Goal: Entertainment & Leisure: Consume media (video, audio)

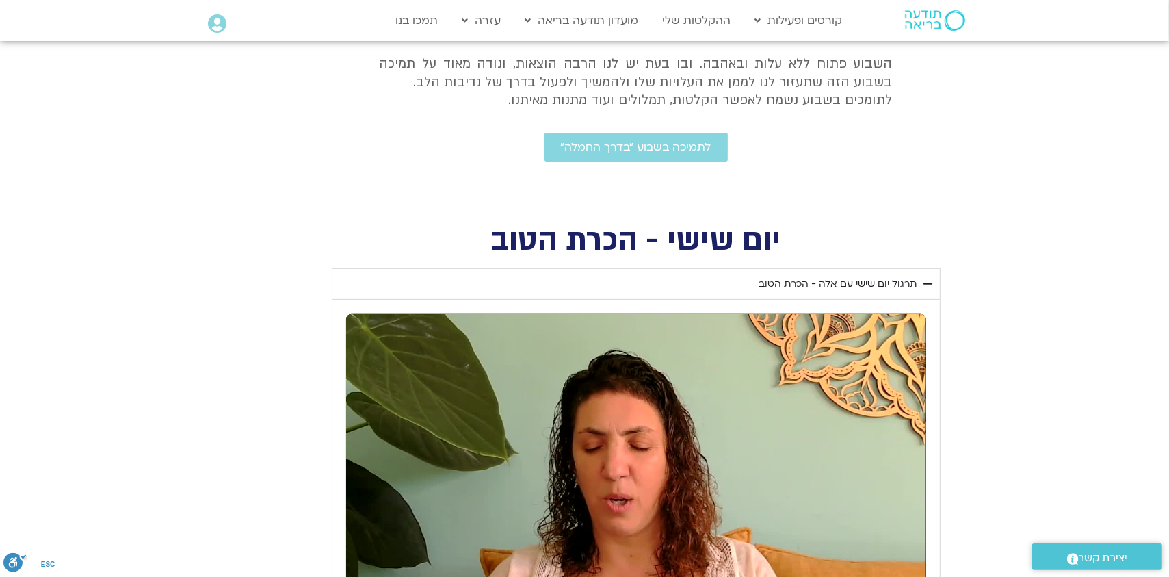
scroll to position [479, 0]
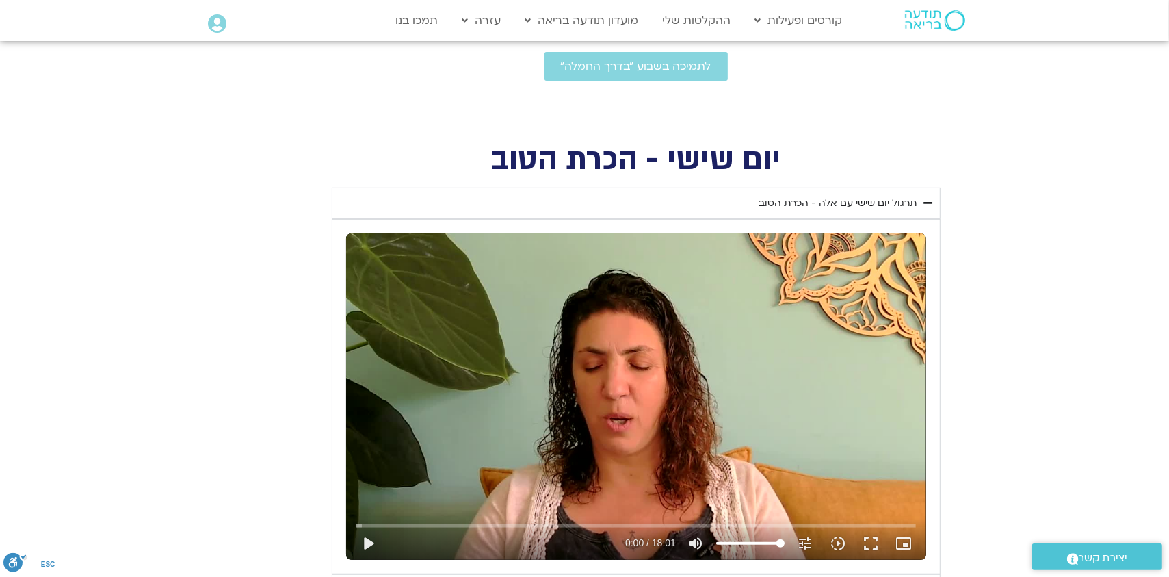
type input "1139.36"
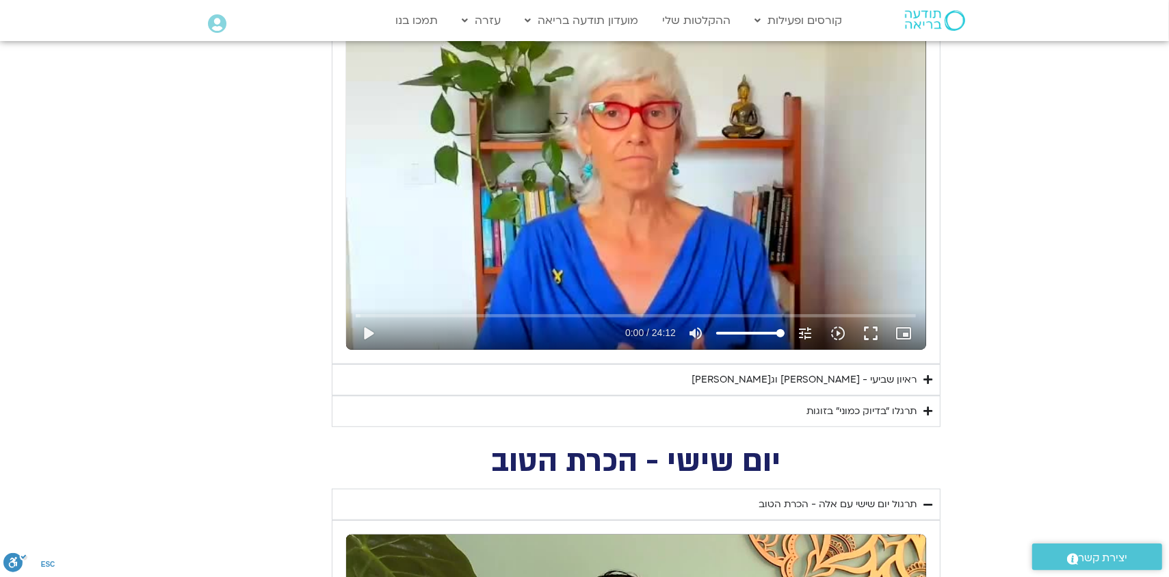
scroll to position [615, 0]
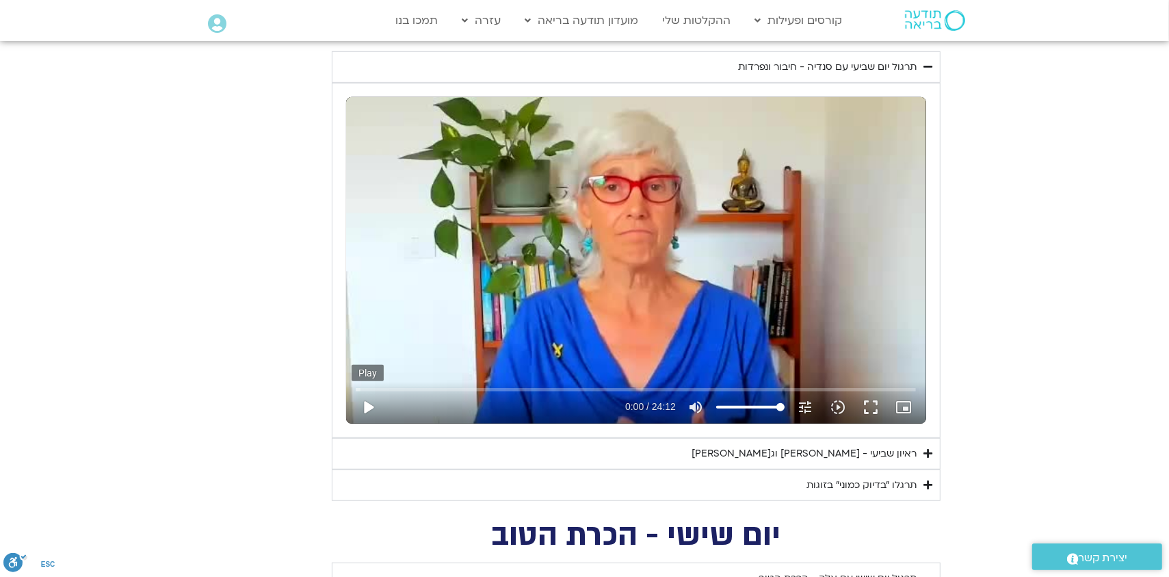
click at [367, 406] on button "play_arrow" at bounding box center [368, 407] width 33 height 33
type input "2.356491"
click at [837, 400] on icon "slow_motion_video" at bounding box center [838, 407] width 16 height 16
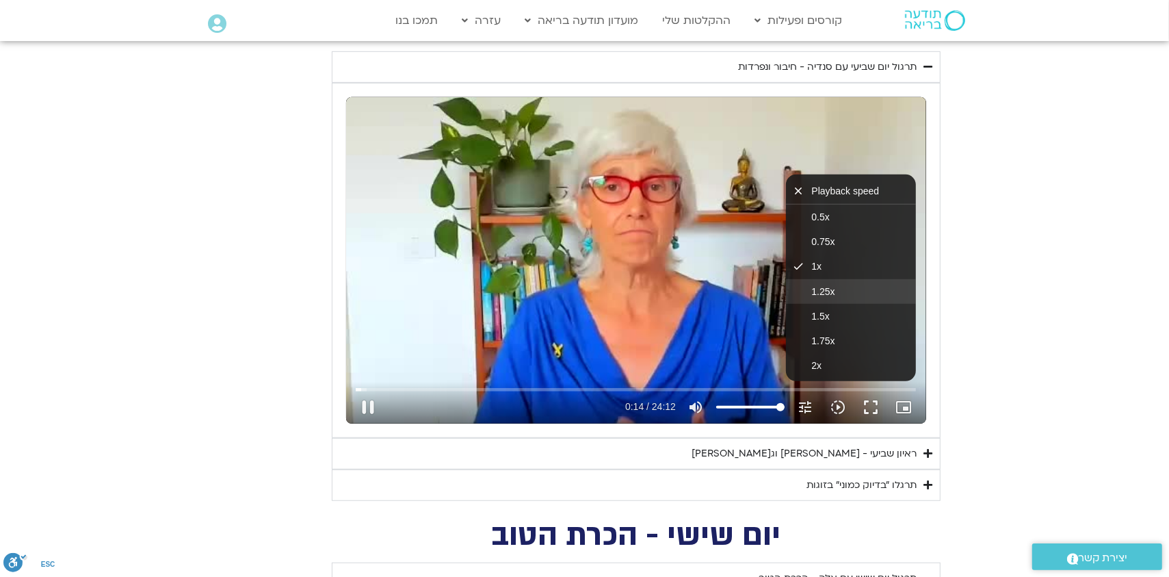
click at [827, 290] on span "1.25x" at bounding box center [823, 291] width 23 height 11
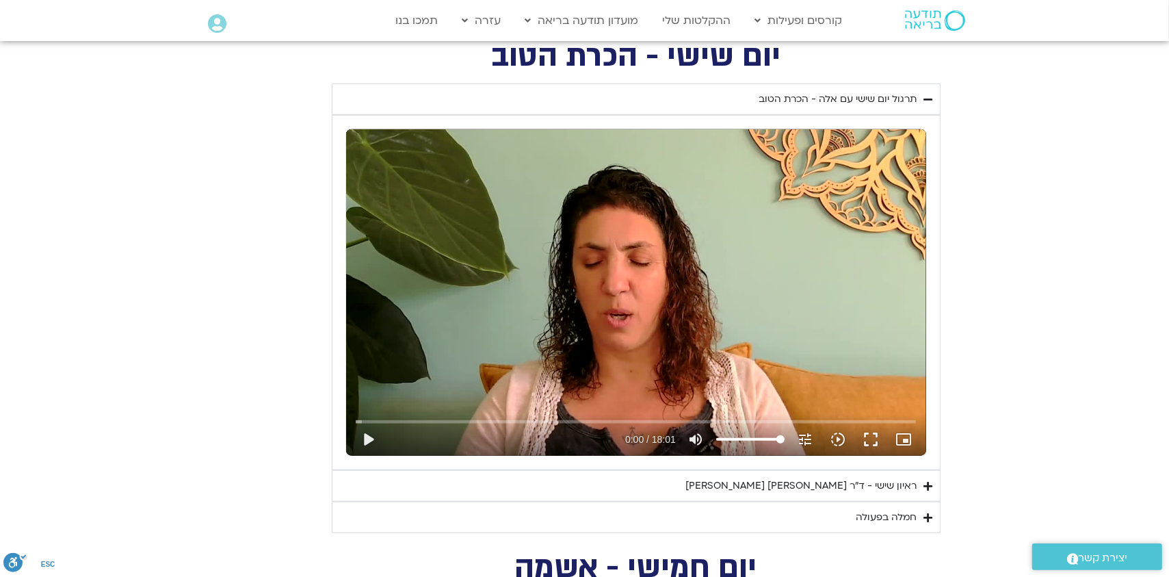
scroll to position [1162, 0]
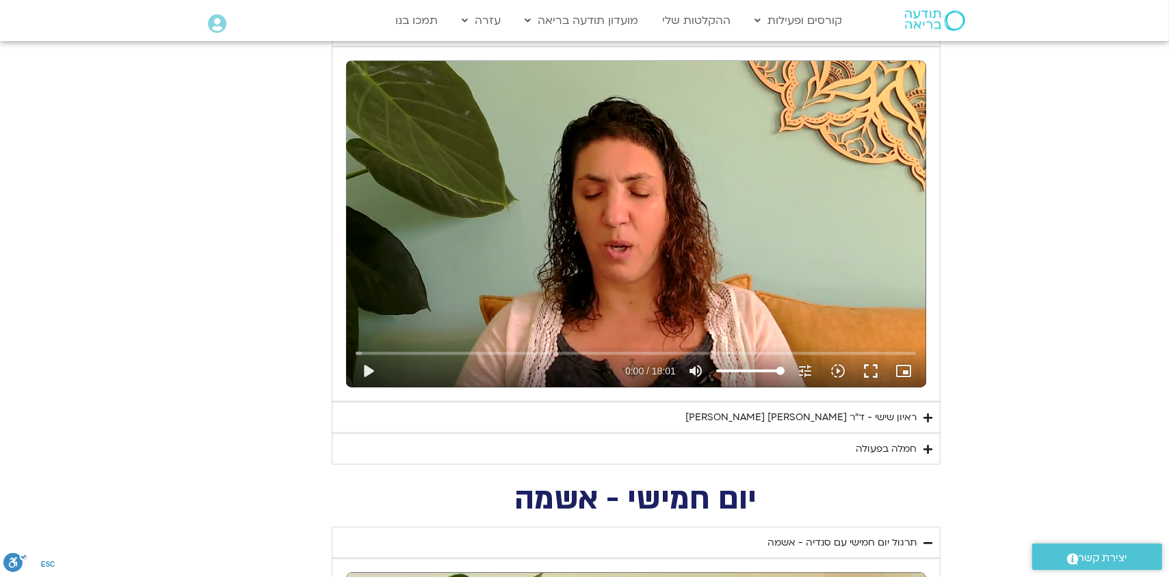
click at [892, 443] on div "חמלה בפעולה" at bounding box center [887, 449] width 61 height 16
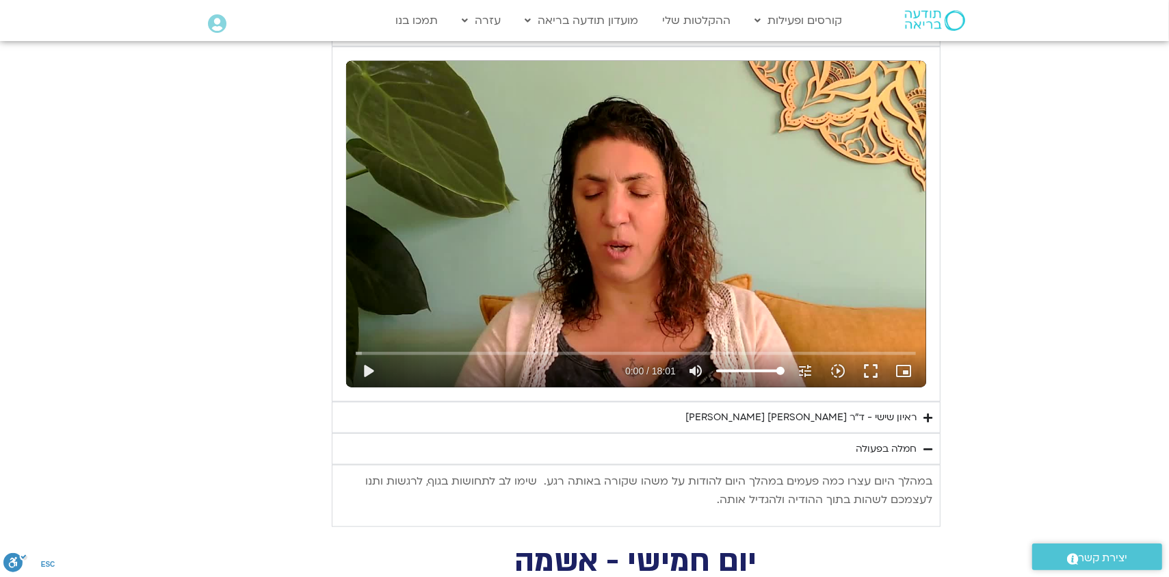
click at [867, 447] on div "חמלה בפעולה" at bounding box center [887, 449] width 61 height 16
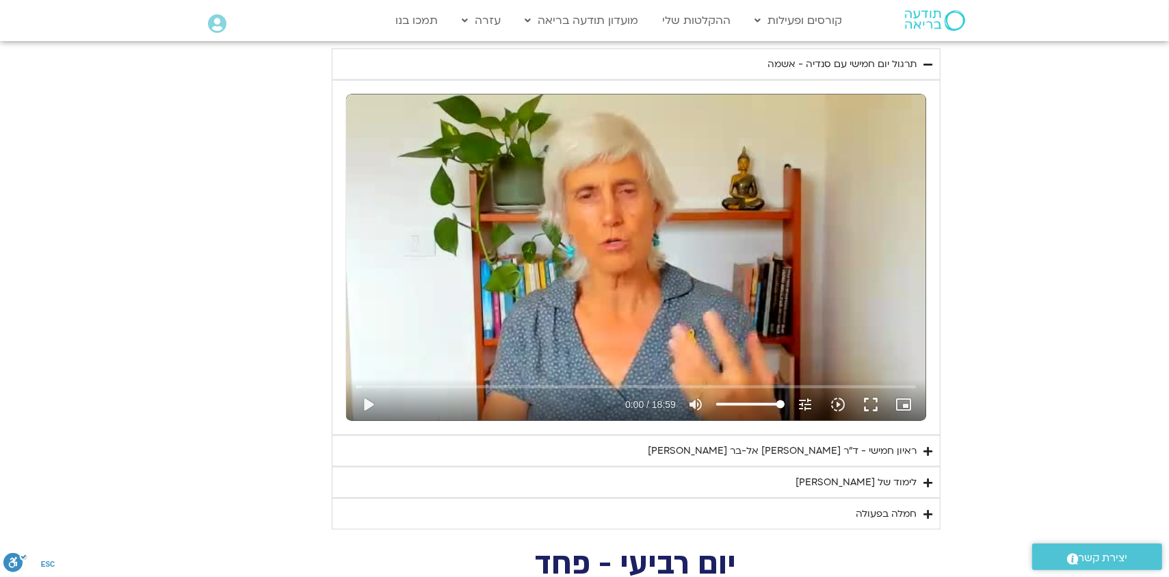
scroll to position [1642, 0]
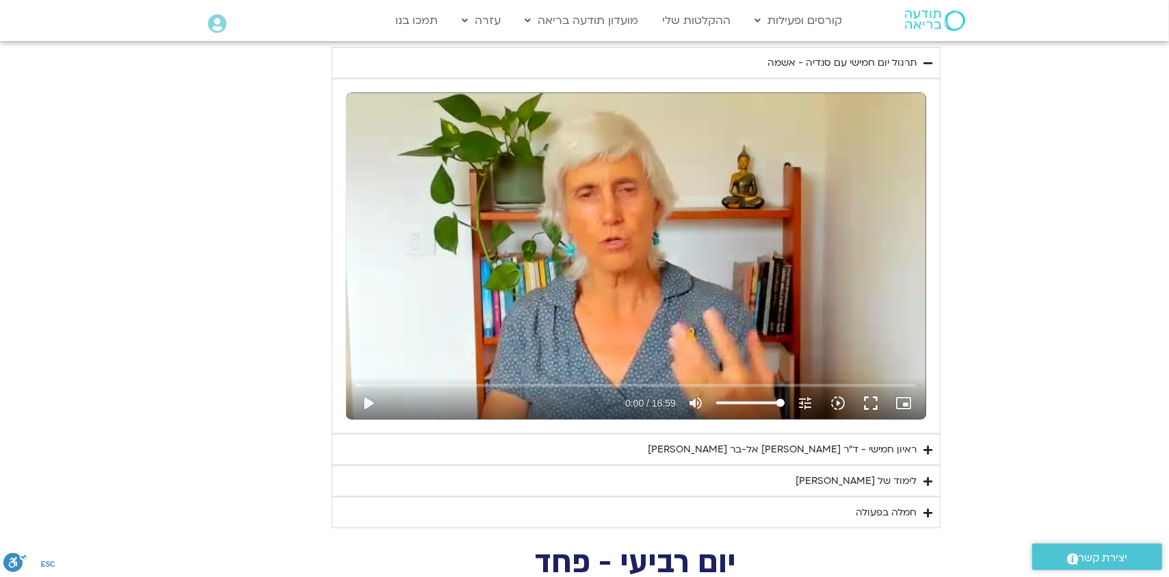
click at [881, 509] on div "חמלה בפעולה" at bounding box center [887, 512] width 61 height 16
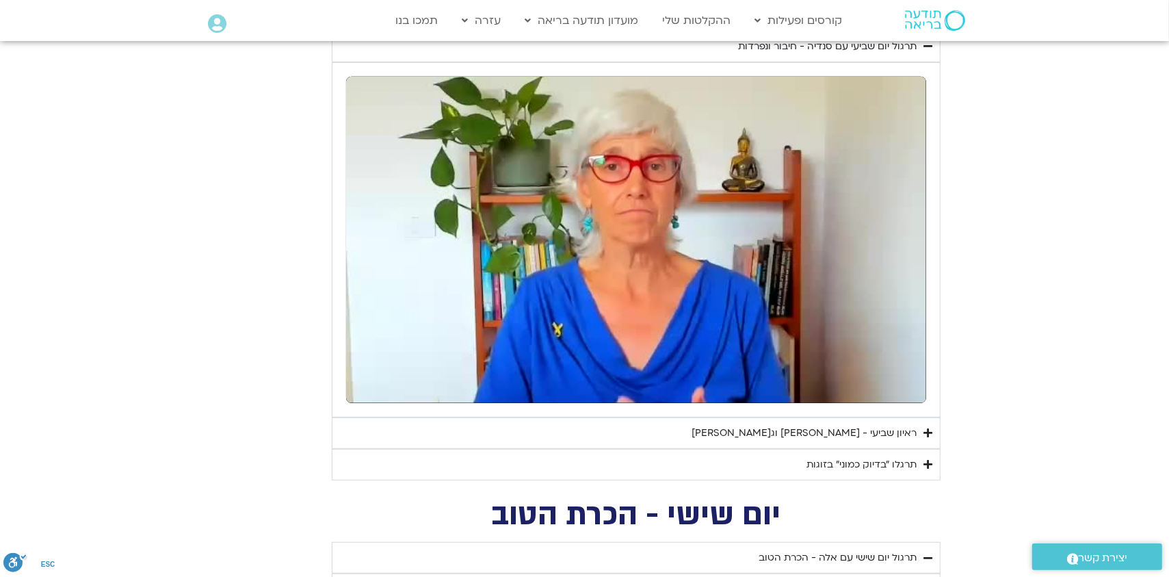
scroll to position [547, 0]
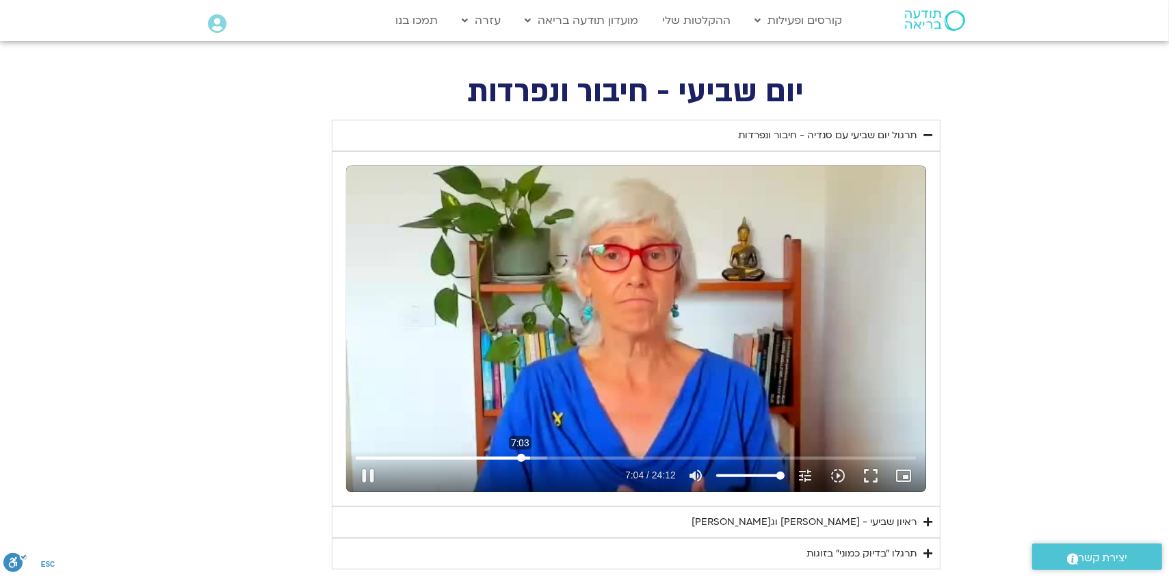
click at [521, 456] on input "Seek" at bounding box center [636, 458] width 560 height 8
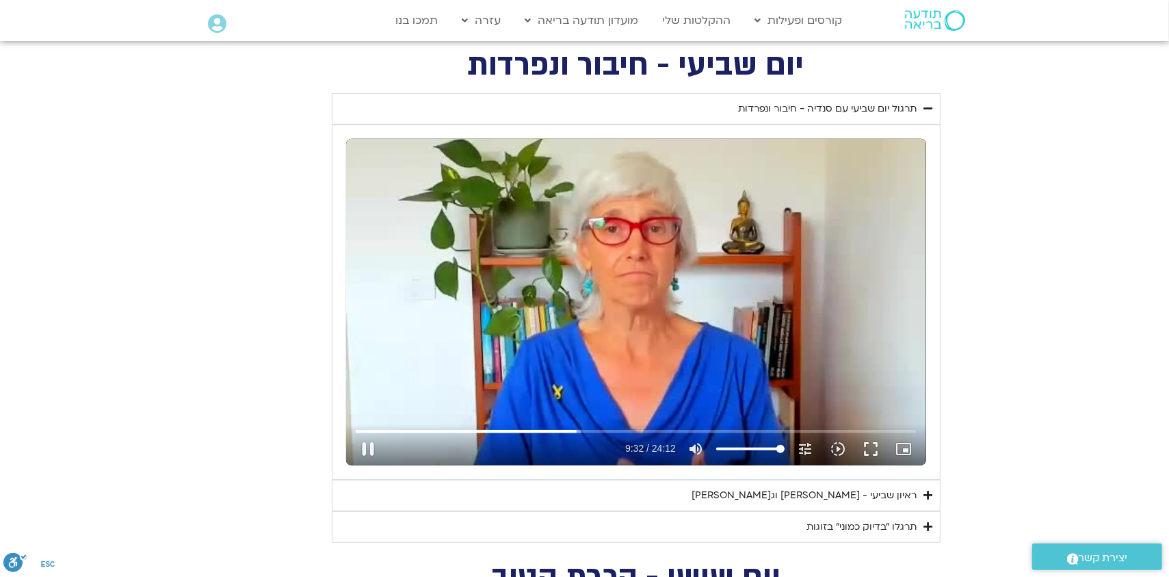
scroll to position [615, 0]
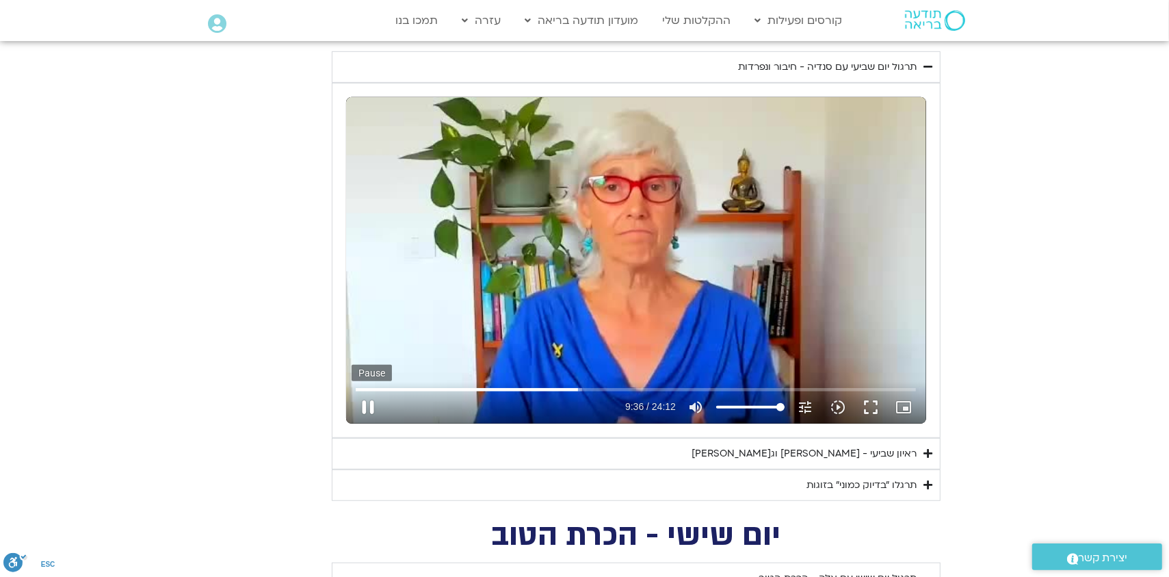
click at [367, 408] on button "pause" at bounding box center [368, 407] width 33 height 33
click at [365, 406] on button "play_arrow" at bounding box center [368, 407] width 33 height 33
click at [614, 314] on div "Skip Ad 0:14 pause 10:27 / 24:12 volume_up Mute tune Resolution Auto 240p slow_…" at bounding box center [636, 260] width 580 height 326
click at [369, 403] on button "play_arrow" at bounding box center [368, 407] width 33 height 33
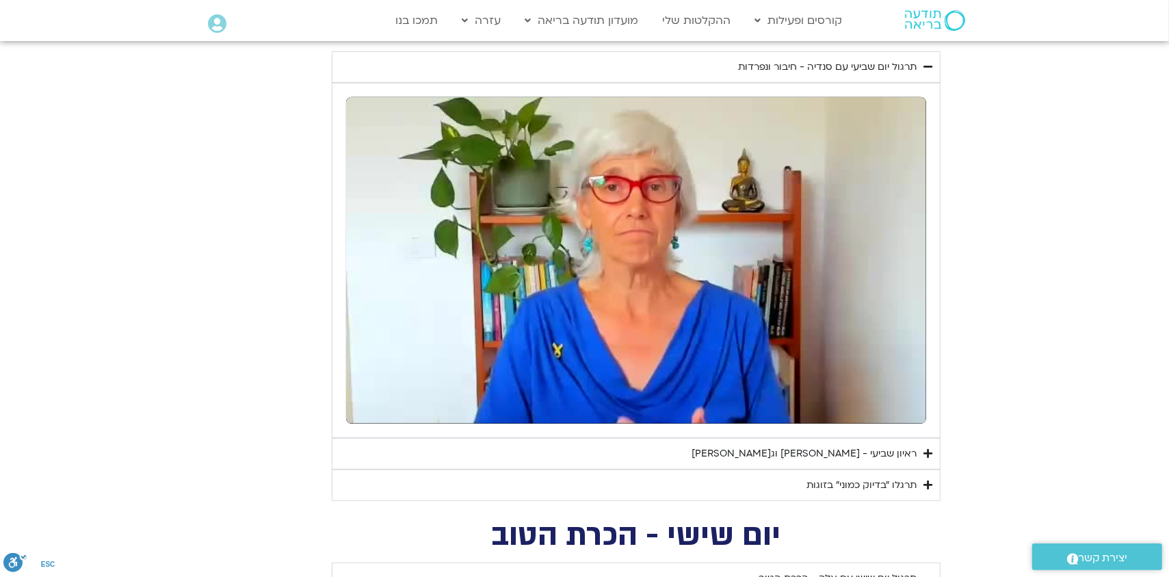
click at [870, 483] on div "תרגלו ״בדיוק כמוני״ בזוגות" at bounding box center [862, 485] width 110 height 16
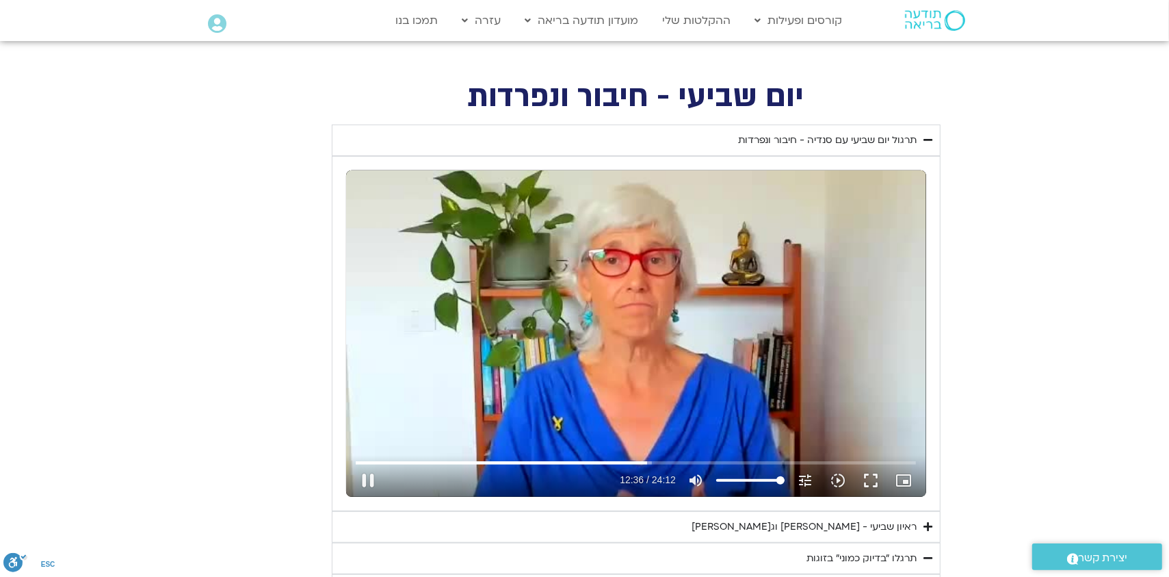
scroll to position [547, 0]
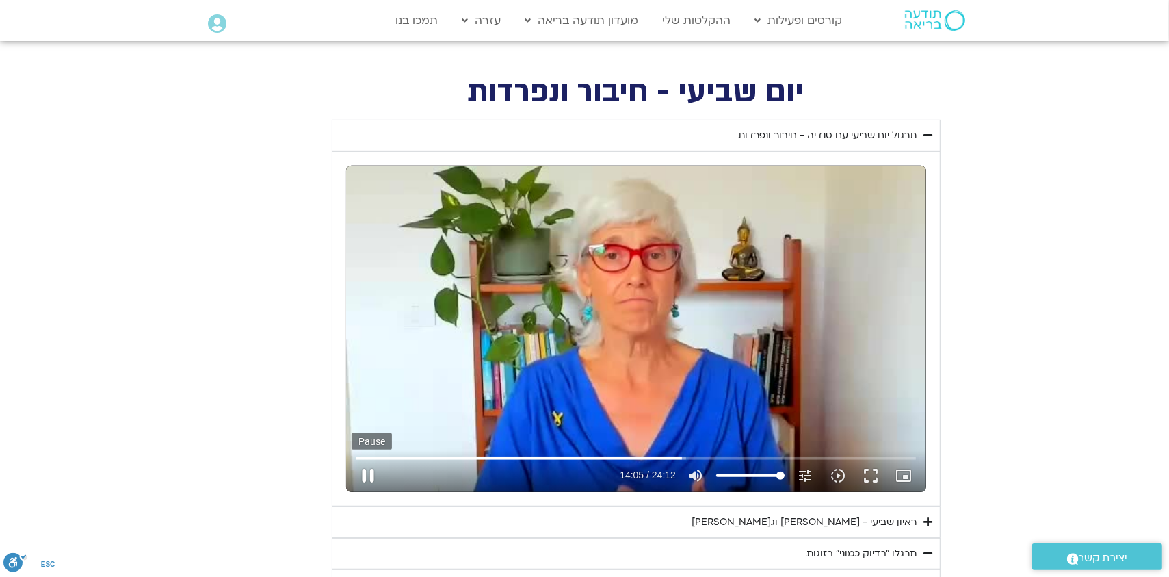
click at [368, 482] on button "pause" at bounding box center [368, 475] width 33 height 33
type input "845.809764"
